Goal: Complete application form: Complete application form

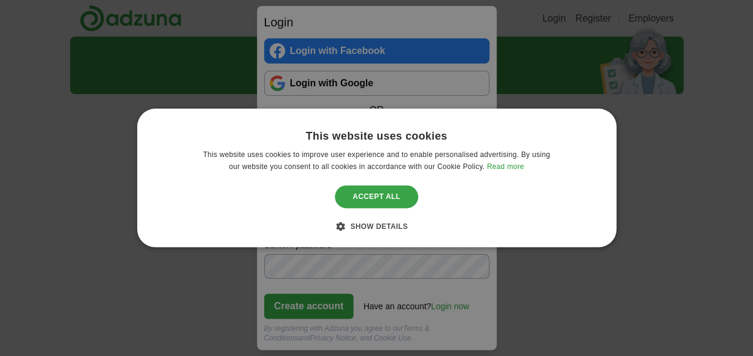
click at [366, 194] on div "Accept all" at bounding box center [377, 196] width 84 height 23
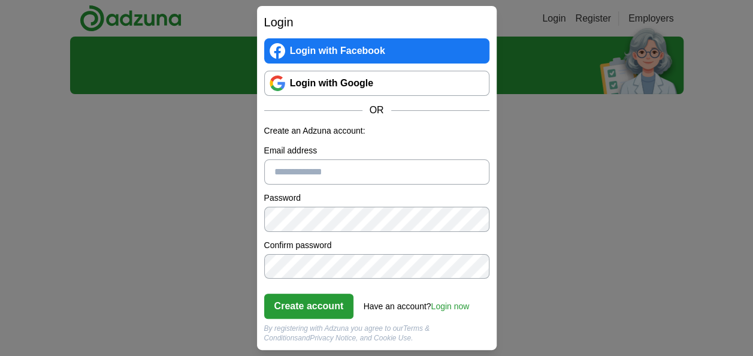
click at [367, 49] on link "Login with Facebook" at bounding box center [376, 50] width 225 height 25
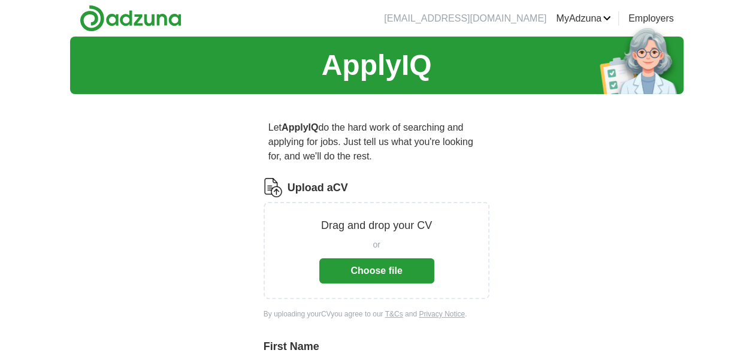
click at [391, 273] on button "Choose file" at bounding box center [376, 270] width 115 height 25
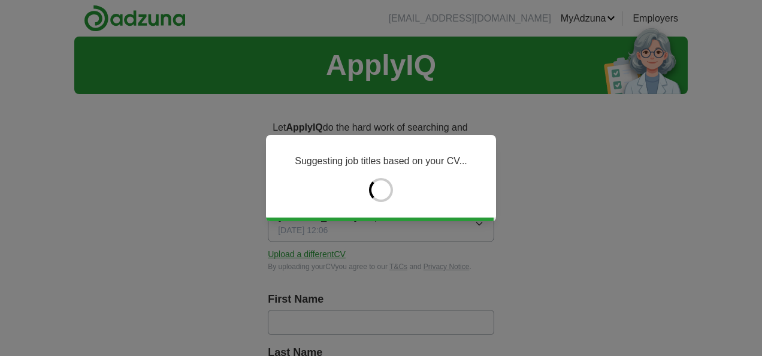
type input "****"
type input "*****"
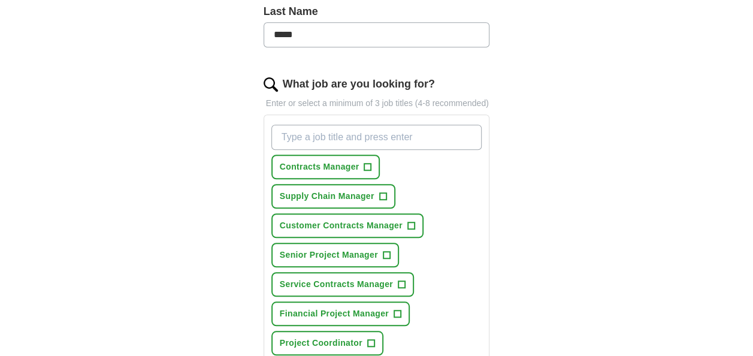
scroll to position [360, 0]
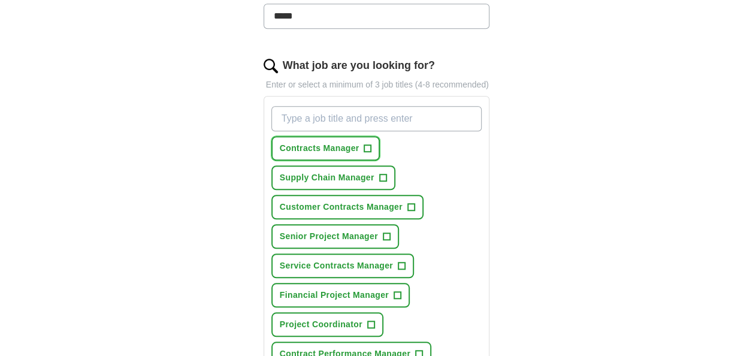
click at [368, 145] on span "+" at bounding box center [367, 149] width 7 height 10
click at [409, 203] on span "+" at bounding box center [410, 208] width 7 height 10
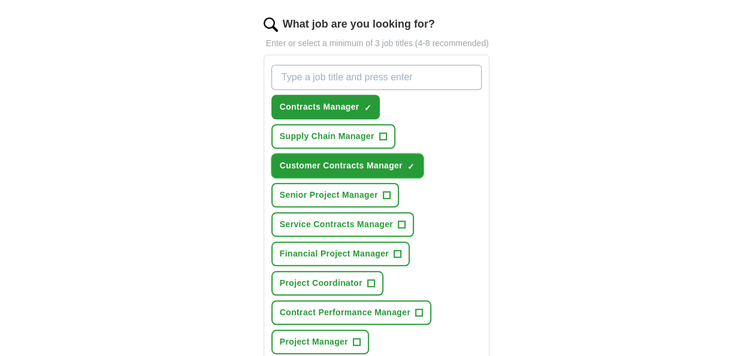
scroll to position [419, 0]
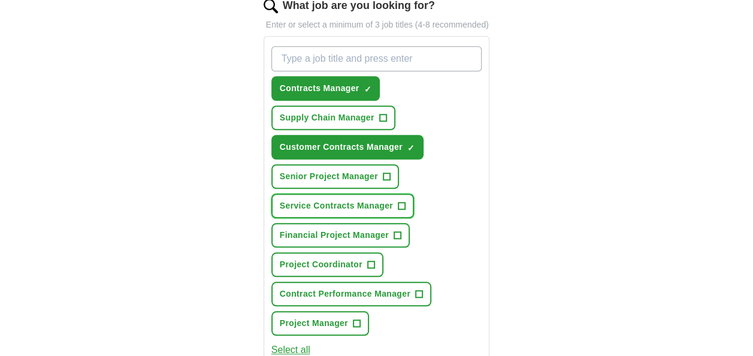
click at [406, 202] on button "Service Contracts Manager +" at bounding box center [342, 206] width 143 height 25
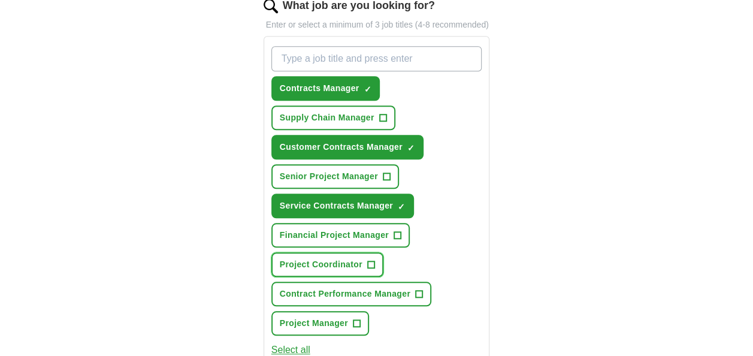
click at [371, 260] on span "+" at bounding box center [370, 265] width 7 height 10
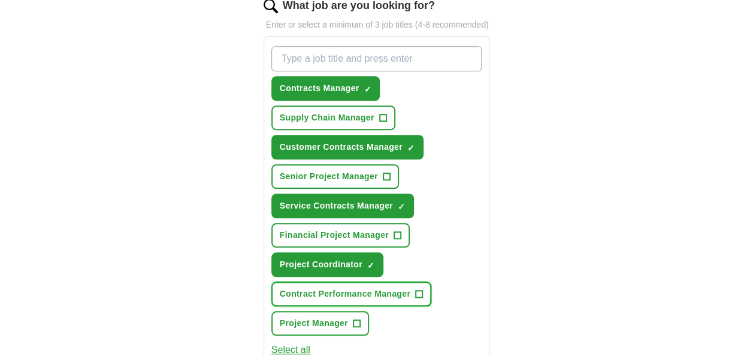
click at [421, 291] on span "+" at bounding box center [419, 294] width 7 height 10
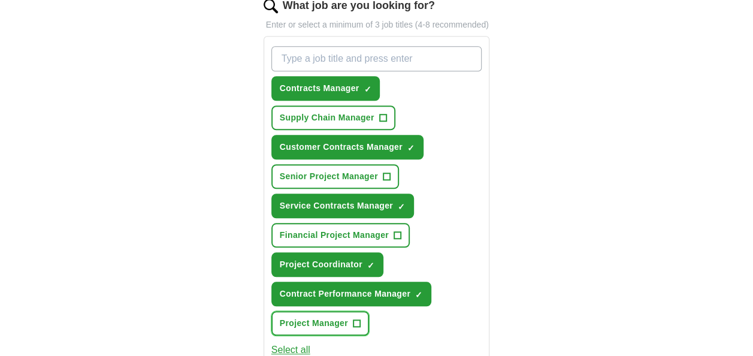
click at [360, 316] on button "Project Manager +" at bounding box center [320, 323] width 98 height 25
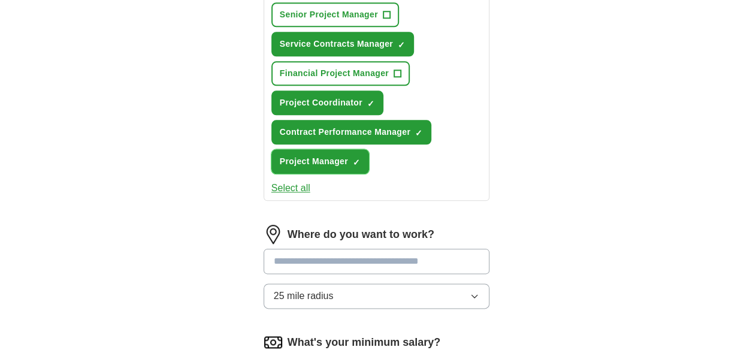
scroll to position [599, 0]
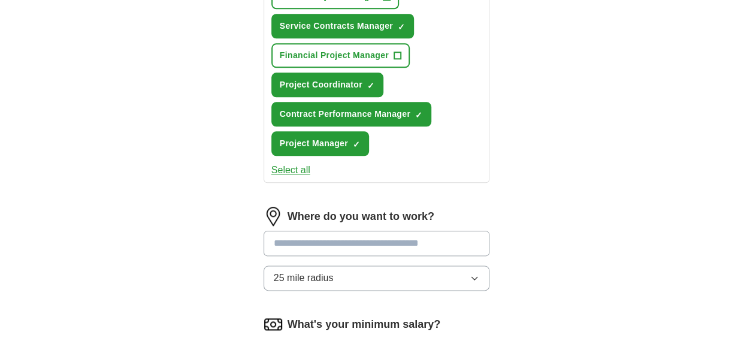
click at [367, 239] on input at bounding box center [377, 243] width 226 height 25
click at [520, 234] on div "Let ApplyIQ do the hard work of searching and applying for jobs. Just tell us w…" at bounding box center [376, 3] width 307 height 998
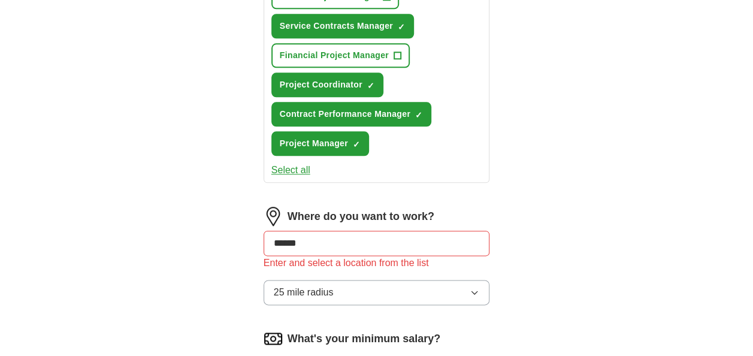
drag, startPoint x: 301, startPoint y: 237, endPoint x: 213, endPoint y: 238, distance: 88.1
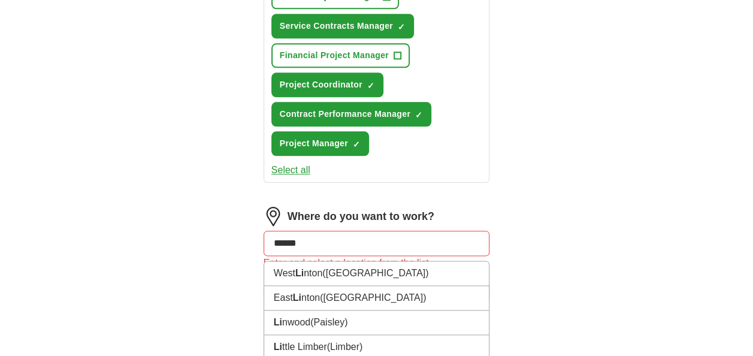
type input "*******"
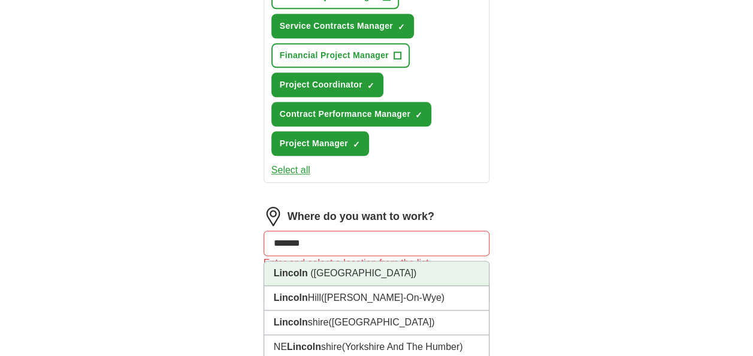
click at [339, 268] on span "(Lincolnshire)" at bounding box center [363, 273] width 106 height 10
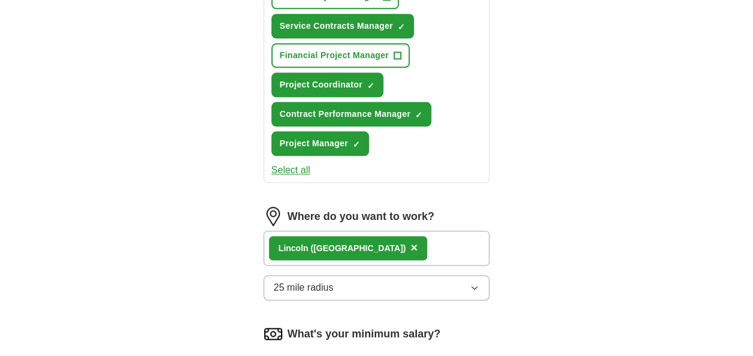
click at [416, 240] on div "Lincoln (Lincolnshire) ×" at bounding box center [377, 248] width 226 height 35
click at [417, 244] on div "Lincoln (Lincolnshire) ×" at bounding box center [377, 248] width 226 height 35
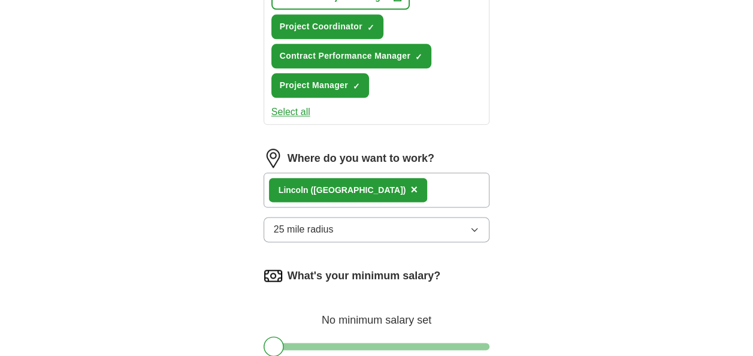
scroll to position [719, 0]
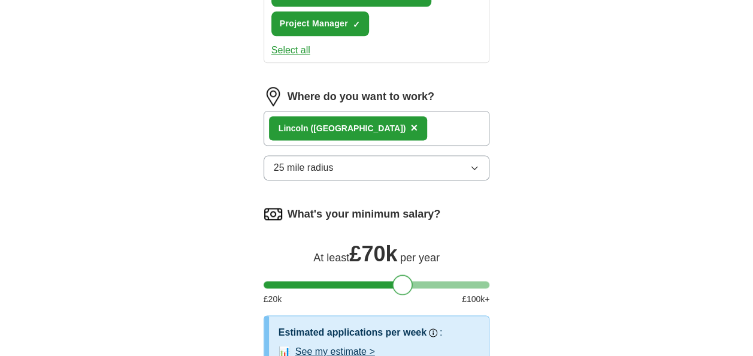
drag, startPoint x: 271, startPoint y: 282, endPoint x: 400, endPoint y: 276, distance: 129.0
click at [400, 276] on div at bounding box center [402, 284] width 20 height 20
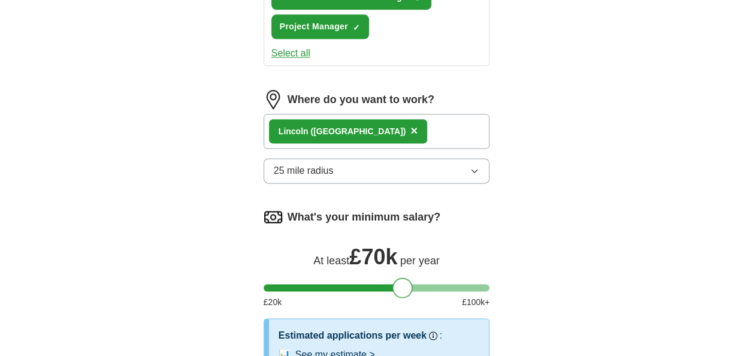
scroll to position [659, 0]
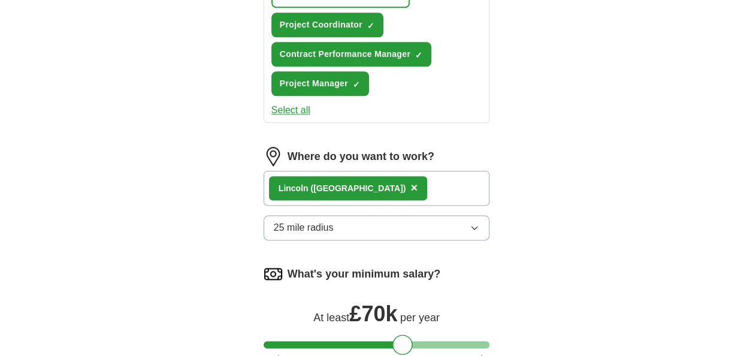
click at [460, 223] on button "25 mile radius" at bounding box center [377, 227] width 226 height 25
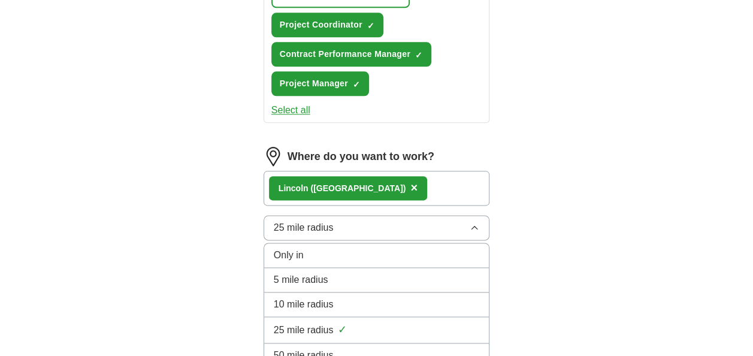
scroll to position [779, 0]
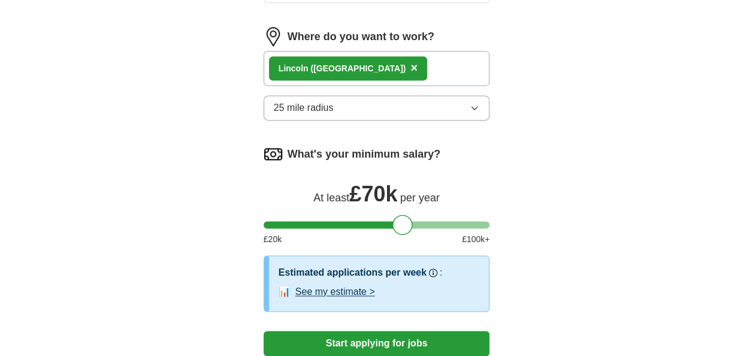
click at [409, 65] on div "Lincoln (Lincolnshire) ×" at bounding box center [377, 68] width 226 height 35
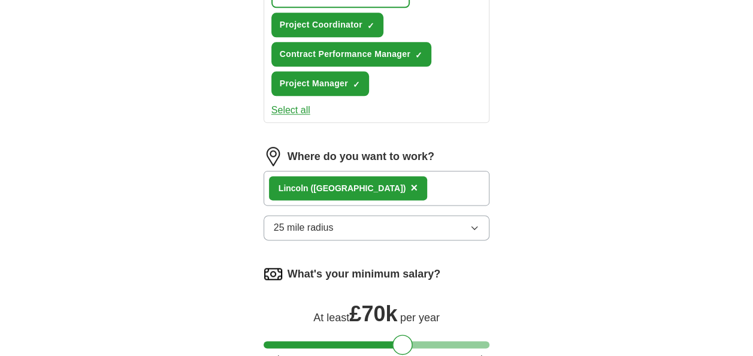
click at [410, 183] on span "×" at bounding box center [413, 187] width 7 height 13
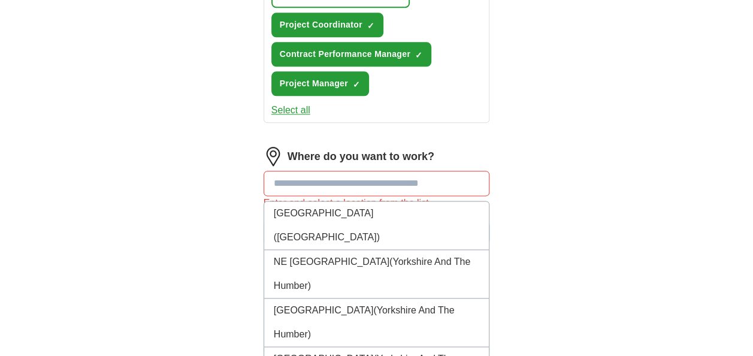
click at [335, 183] on input at bounding box center [377, 183] width 226 height 25
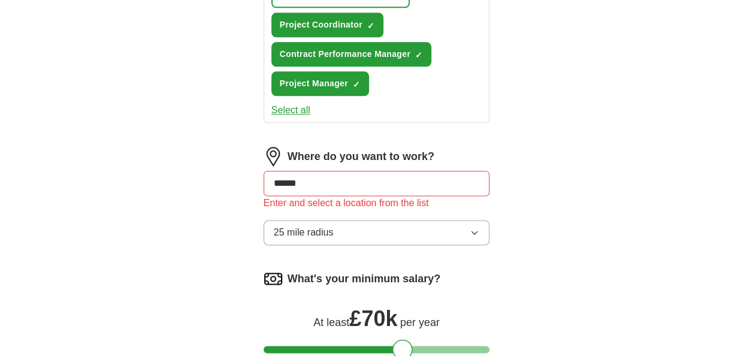
drag, startPoint x: 305, startPoint y: 183, endPoint x: 229, endPoint y: 186, distance: 76.2
type input "*******"
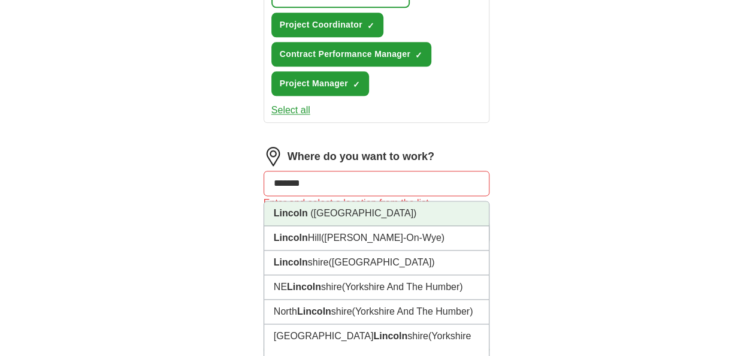
click at [322, 208] on span "(Lincolnshire)" at bounding box center [363, 213] width 106 height 10
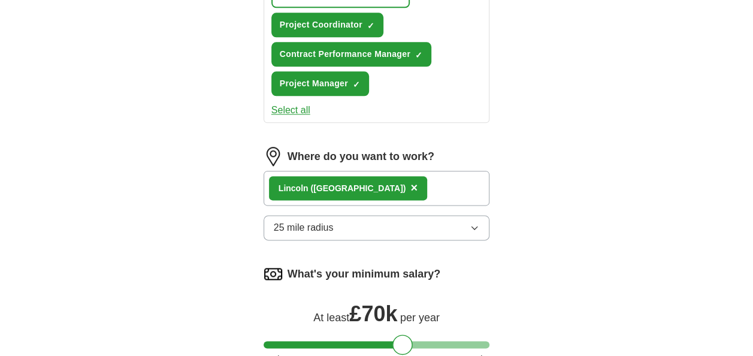
click at [410, 219] on button "25 mile radius" at bounding box center [377, 227] width 226 height 25
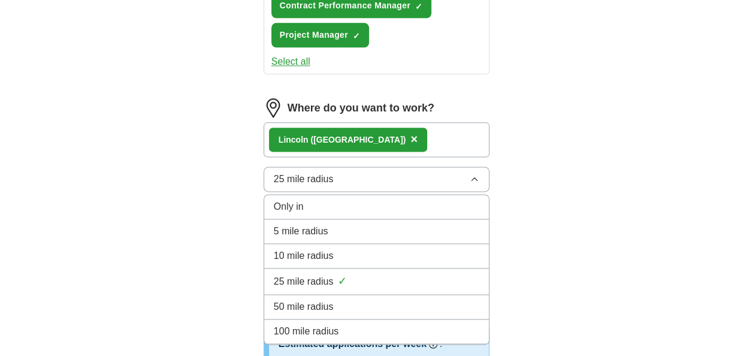
scroll to position [719, 0]
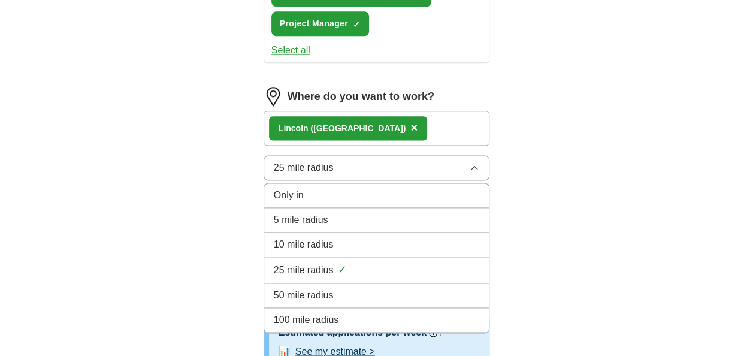
click at [313, 288] on span "50 mile radius" at bounding box center [304, 295] width 60 height 14
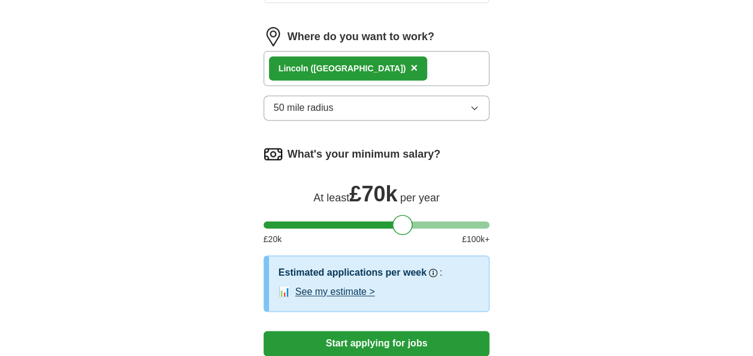
scroll to position [839, 0]
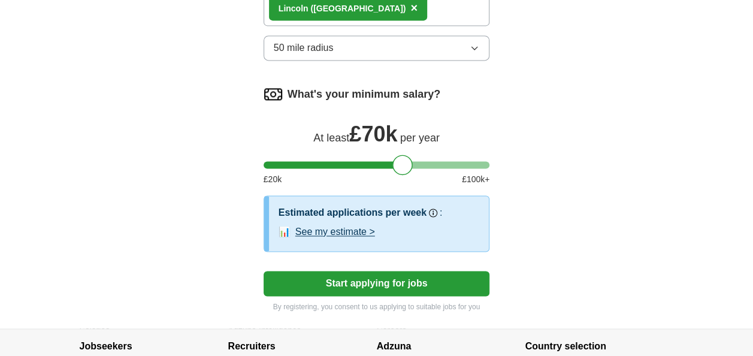
click at [408, 279] on button "Start applying for jobs" at bounding box center [377, 283] width 226 height 25
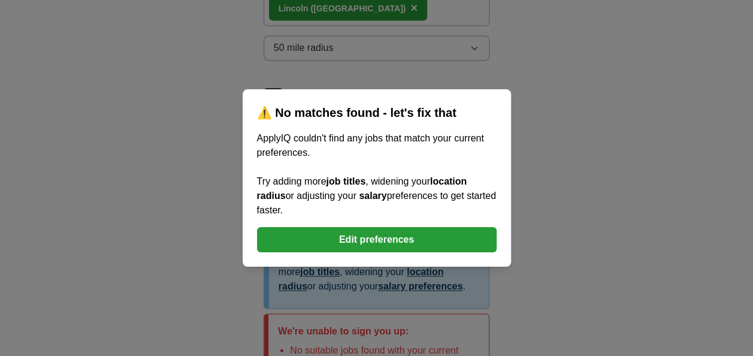
click at [374, 238] on button "Edit preferences" at bounding box center [377, 239] width 240 height 25
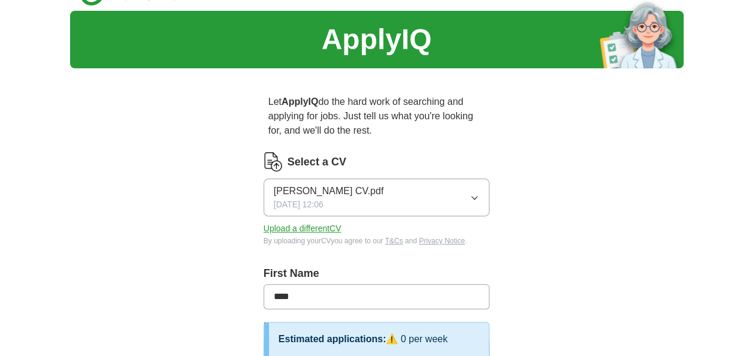
scroll to position [0, 0]
